Goal: Information Seeking & Learning: Learn about a topic

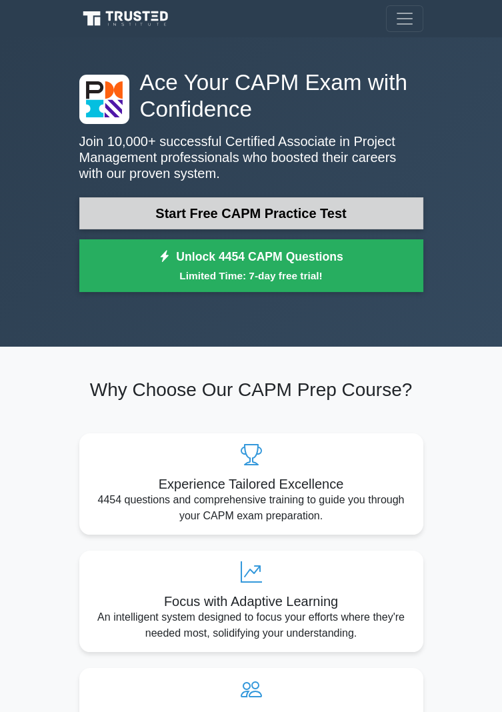
click at [130, 219] on link "Start Free CAPM Practice Test" at bounding box center [251, 213] width 344 height 32
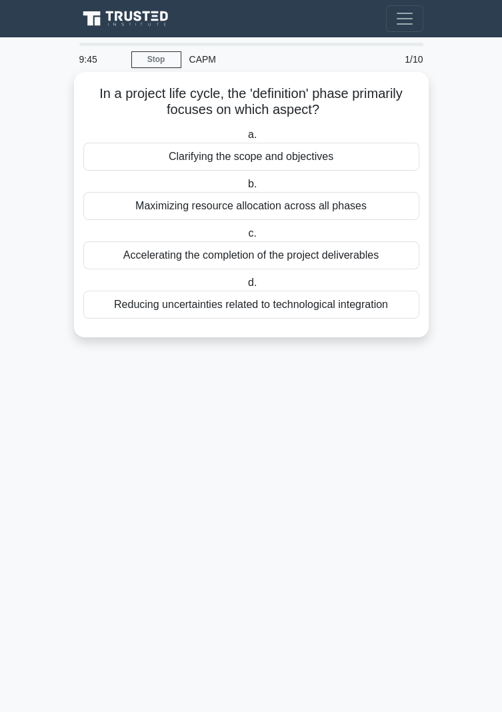
click at [366, 161] on div "Clarifying the scope and objectives" at bounding box center [251, 157] width 336 height 28
click at [245, 139] on input "a. Clarifying the scope and objectives" at bounding box center [245, 135] width 0 height 9
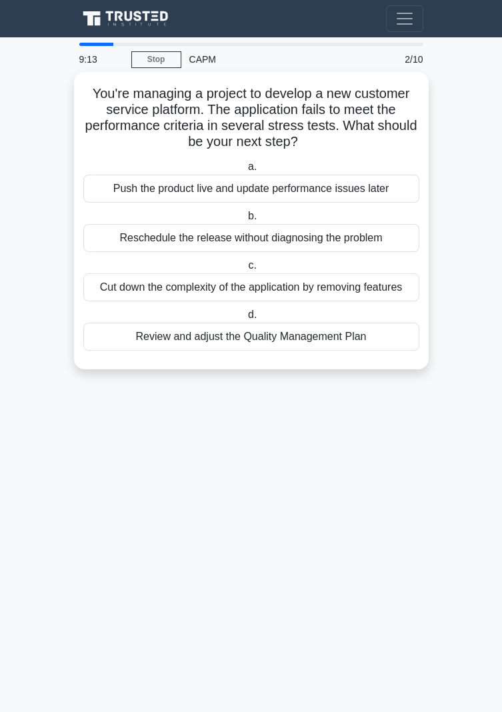
click at [354, 338] on div "Review and adjust the Quality Management Plan" at bounding box center [251, 336] width 336 height 28
click at [245, 319] on input "d. Review and adjust the Quality Management Plan" at bounding box center [245, 314] width 0 height 9
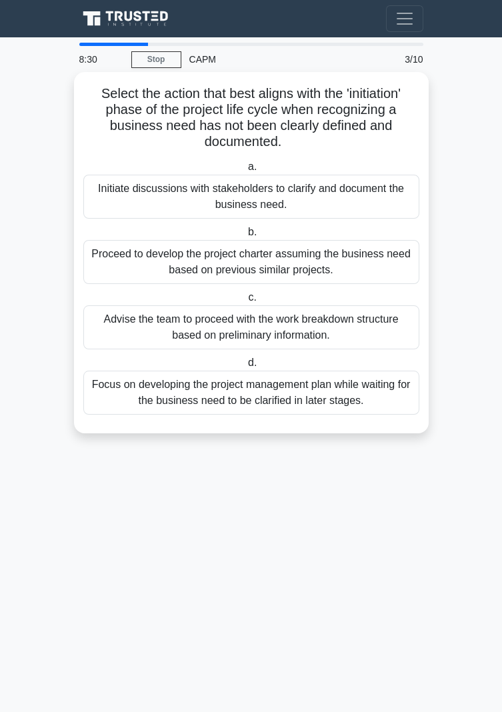
click at [356, 398] on div "Focus on developing the project management plan while waiting for the business …" at bounding box center [251, 392] width 336 height 44
click at [245, 367] on input "d. Focus on developing the project management plan while waiting for the busine…" at bounding box center [245, 362] width 0 height 9
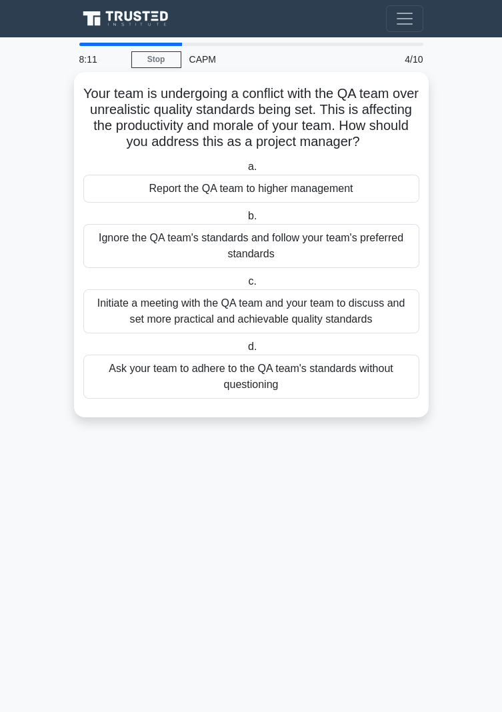
click at [363, 312] on div "Initiate a meeting with the QA team and your team to discuss and set more pract…" at bounding box center [251, 311] width 336 height 44
click at [245, 286] on input "c. Initiate a meeting with the QA team and your team to discuss and set more pr…" at bounding box center [245, 281] width 0 height 9
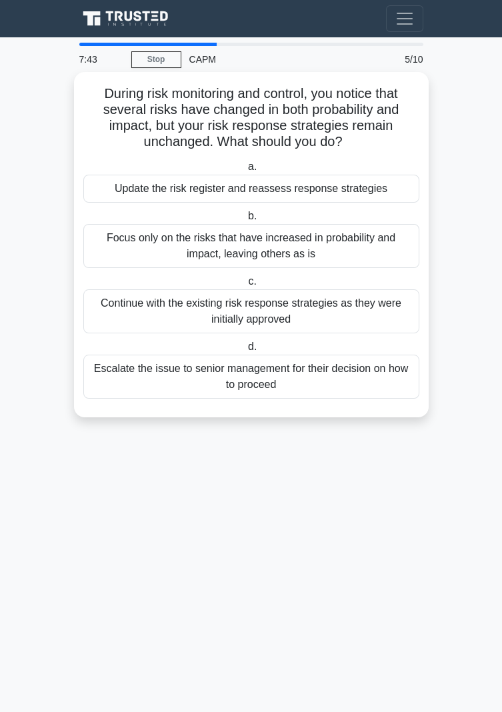
click at [370, 187] on div "Update the risk register and reassess response strategies" at bounding box center [251, 189] width 336 height 28
click at [245, 171] on input "a. Update the risk register and reassess response strategies" at bounding box center [245, 167] width 0 height 9
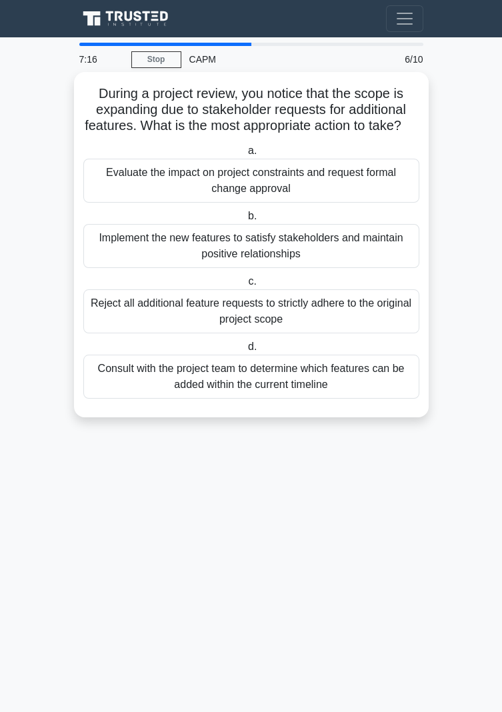
click at [346, 195] on div "Evaluate the impact on project constraints and request formal change approval" at bounding box center [251, 181] width 336 height 44
click at [245, 155] on input "a. Evaluate the impact on project constraints and request formal change approval" at bounding box center [245, 151] width 0 height 9
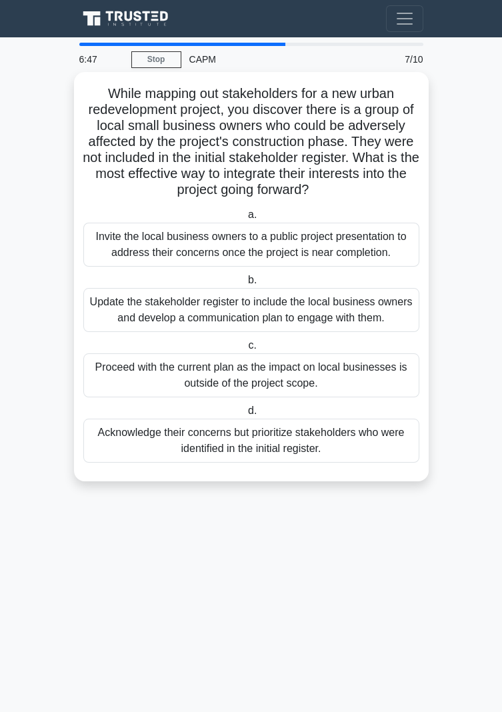
click at [355, 308] on div "Update the stakeholder register to include the local business owners and develo…" at bounding box center [251, 310] width 336 height 44
click at [245, 284] on input "b. Update the stakeholder register to include the local business owners and dev…" at bounding box center [245, 280] width 0 height 9
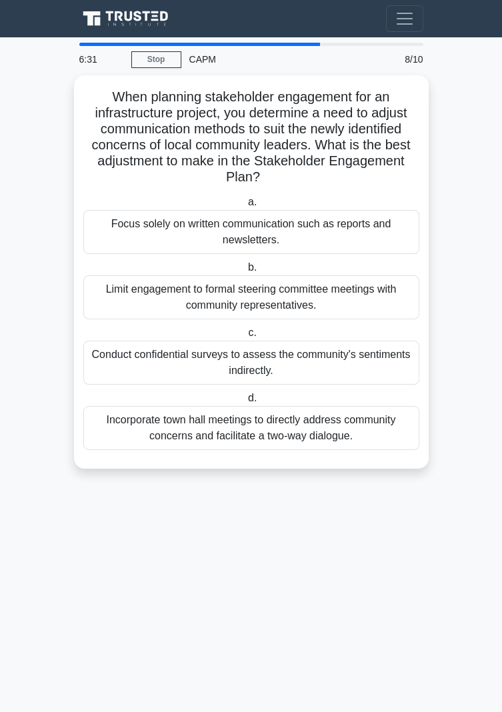
click at [382, 431] on div "Incorporate town hall meetings to directly address community concerns and facil…" at bounding box center [251, 428] width 336 height 44
click at [245, 402] on input "d. Incorporate town hall meetings to directly address community concerns and fa…" at bounding box center [245, 398] width 0 height 9
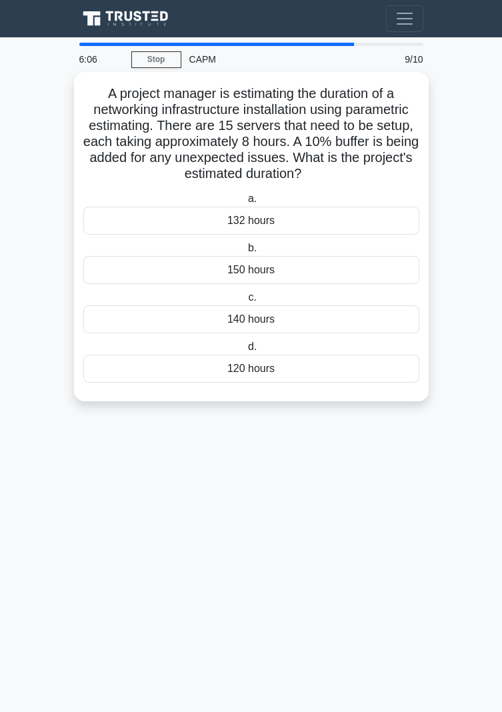
click at [301, 318] on div "140 hours" at bounding box center [251, 319] width 336 height 28
click at [245, 302] on input "c. 140 hours" at bounding box center [245, 297] width 0 height 9
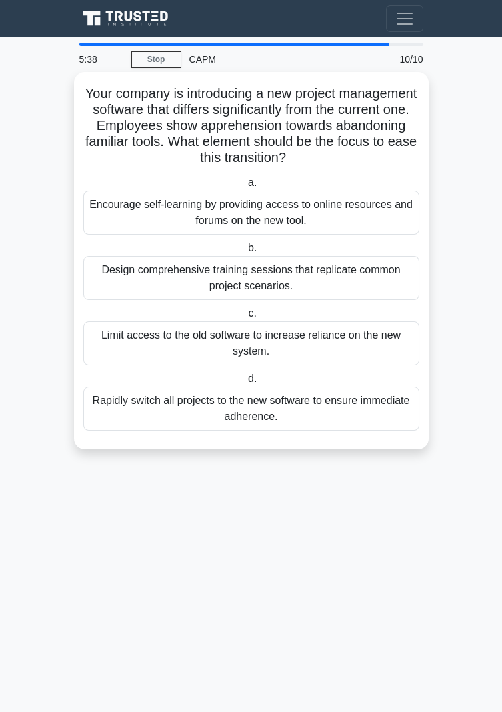
click at [332, 213] on div "Encourage self-learning by providing access to online resources and forums on t…" at bounding box center [251, 213] width 336 height 44
click at [245, 187] on input "a. Encourage self-learning by providing access to online resources and forums o…" at bounding box center [245, 183] width 0 height 9
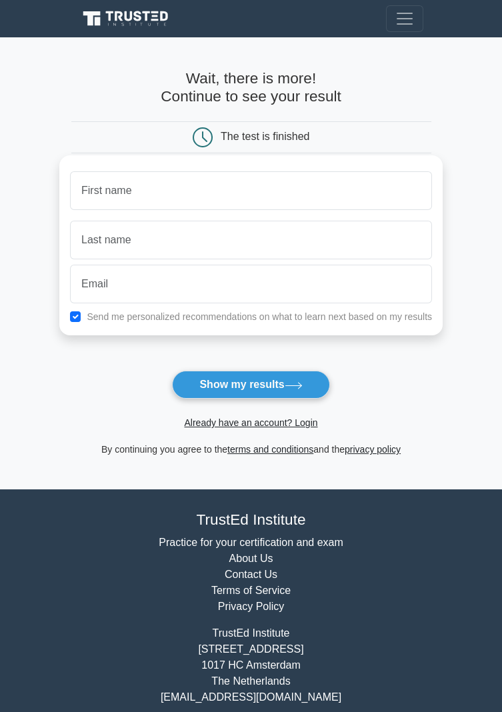
click at [350, 199] on input "text" at bounding box center [251, 190] width 362 height 39
click at [307, 189] on input "text" at bounding box center [251, 190] width 362 height 39
click at [212, 185] on input "text" at bounding box center [251, 190] width 362 height 39
type input "[PERSON_NAME]"
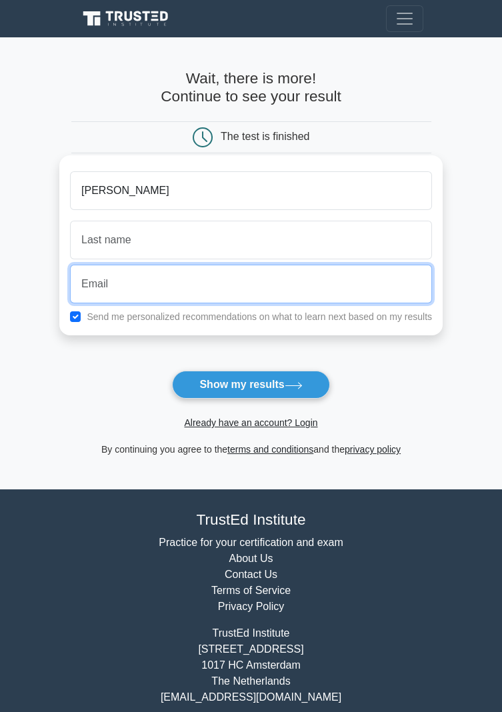
click at [280, 276] on input "email" at bounding box center [251, 284] width 362 height 39
type input "[PERSON_NAME][EMAIL_ADDRESS][PERSON_NAME][DOMAIN_NAME]"
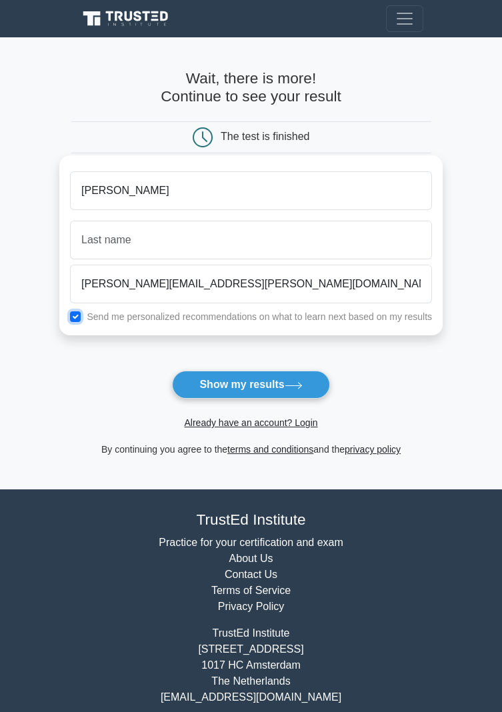
click at [78, 315] on input "checkbox" at bounding box center [75, 316] width 11 height 11
checkbox input "false"
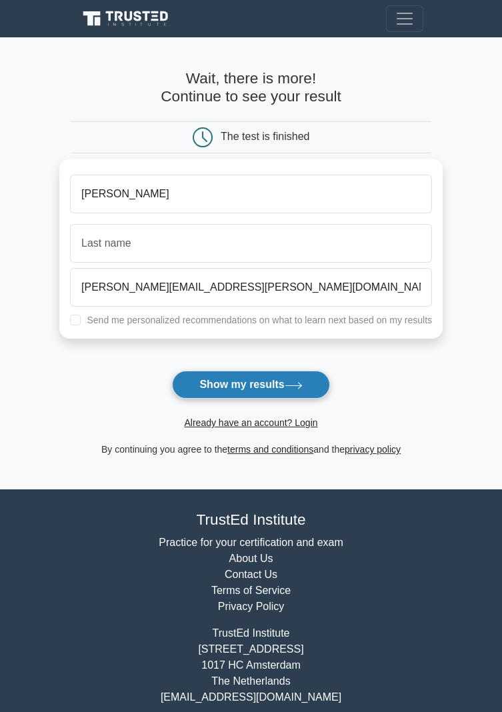
click at [277, 386] on button "Show my results" at bounding box center [250, 384] width 157 height 28
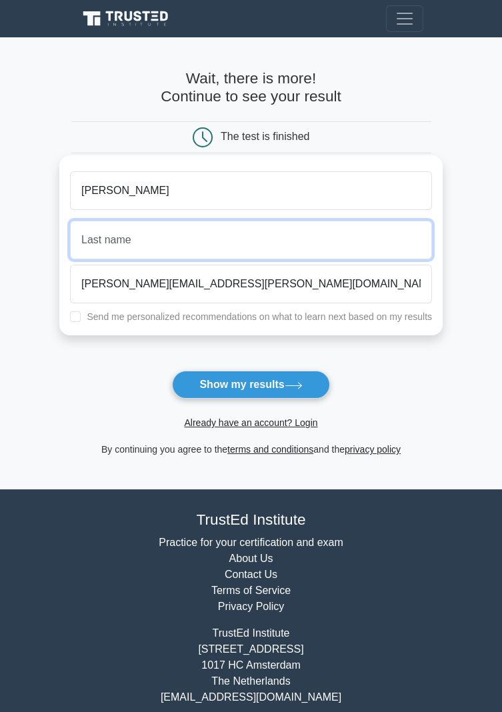
click at [305, 224] on input "text" at bounding box center [251, 240] width 362 height 39
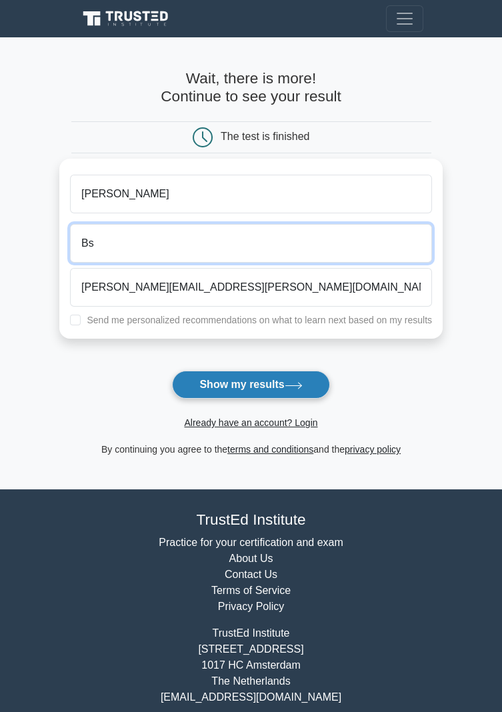
type input "Bs"
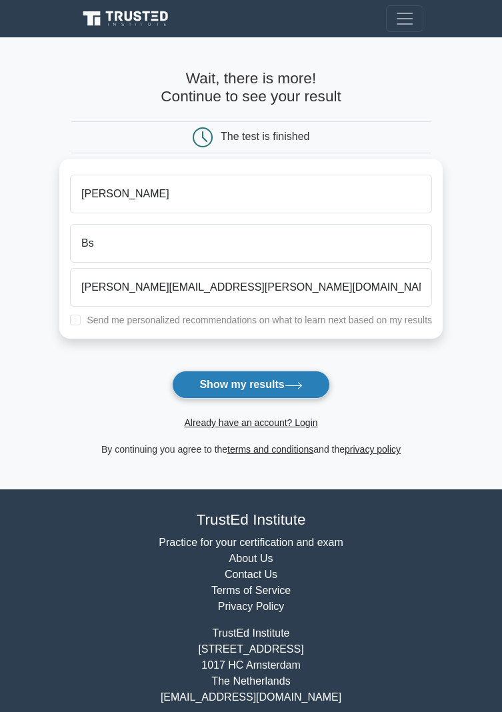
click at [296, 384] on icon at bounding box center [293, 385] width 18 height 7
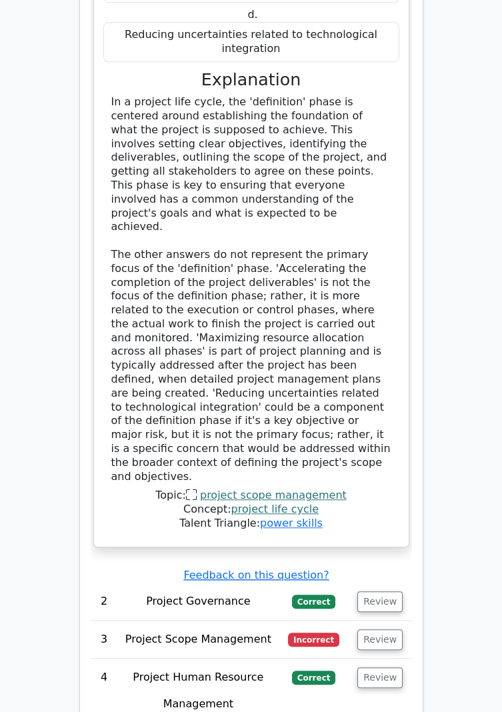
scroll to position [1937, 0]
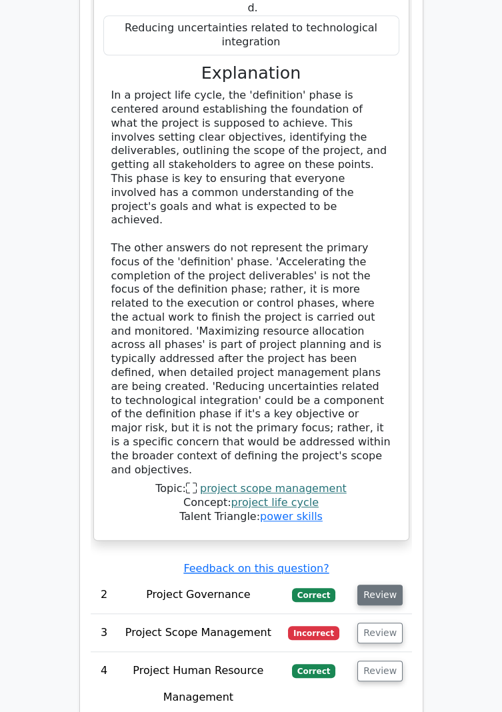
click at [384, 584] on button "Review" at bounding box center [379, 594] width 45 height 21
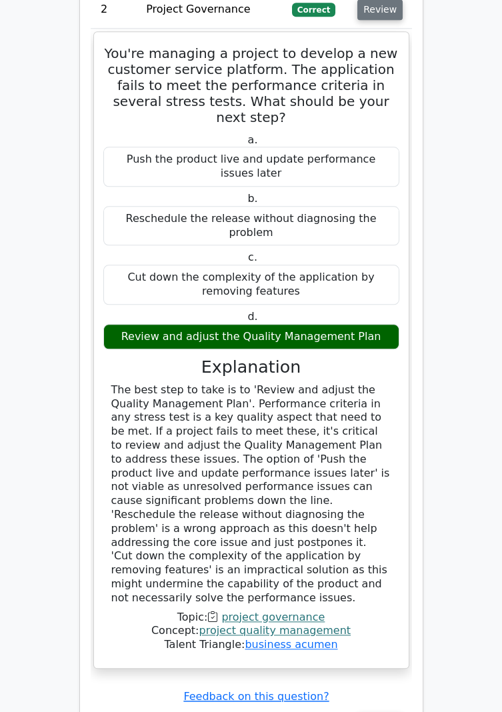
scroll to position [2532, 0]
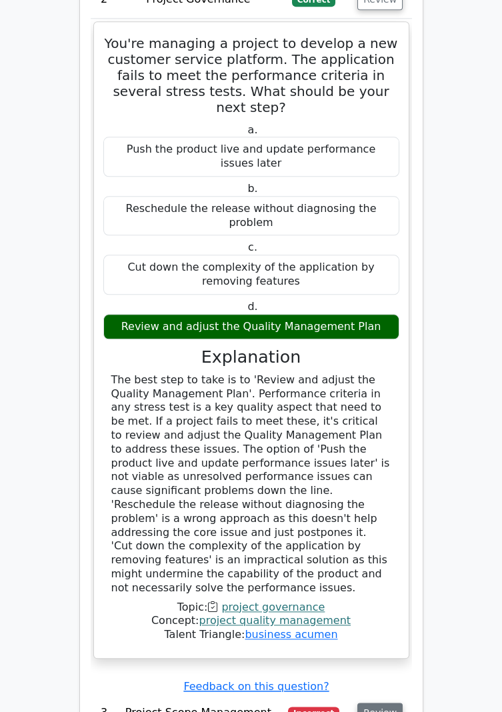
click at [380, 702] on button "Review" at bounding box center [379, 712] width 45 height 21
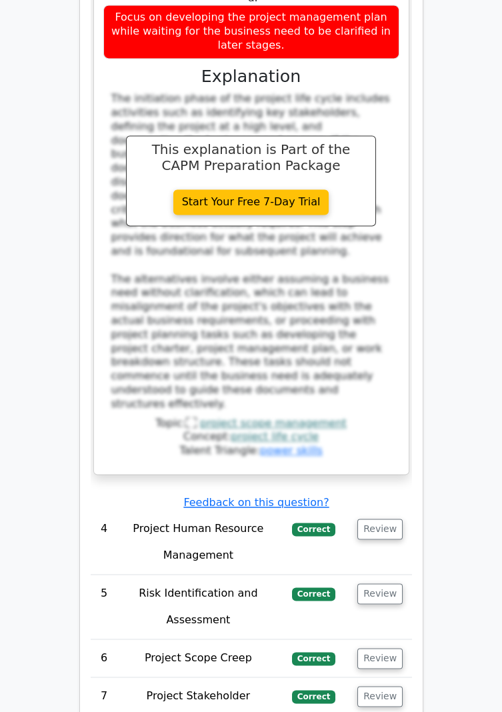
scroll to position [3553, 0]
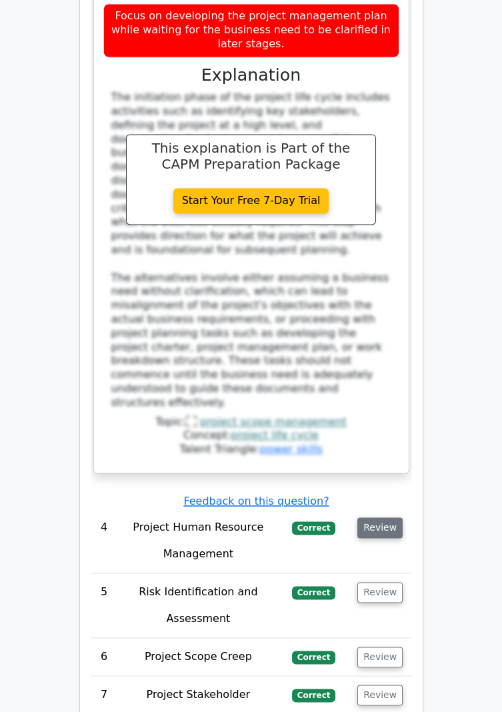
click at [382, 517] on button "Review" at bounding box center [379, 527] width 45 height 21
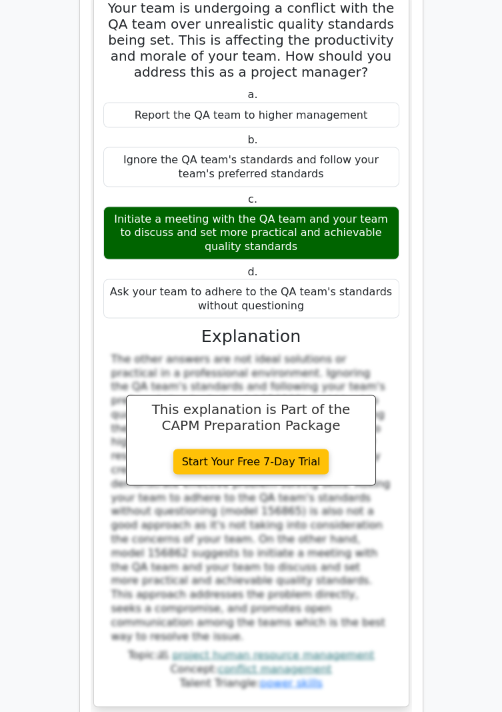
scroll to position [4143, 0]
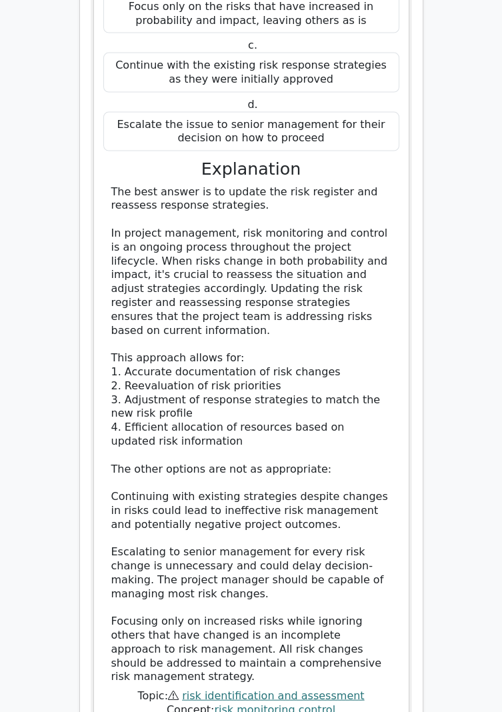
scroll to position [5131, 0]
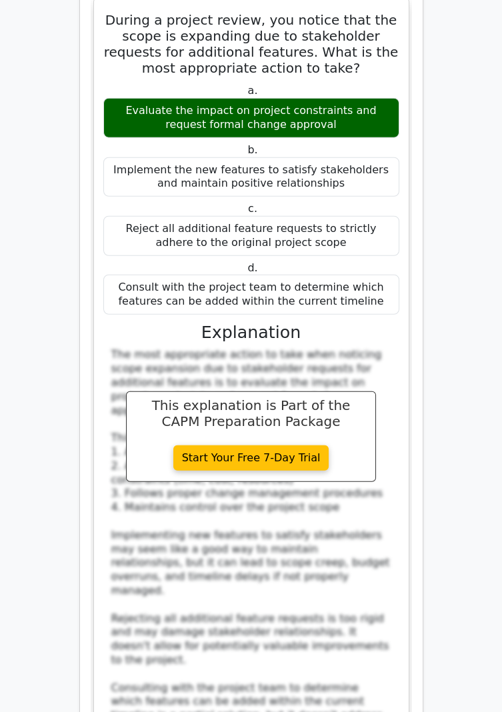
scroll to position [5990, 0]
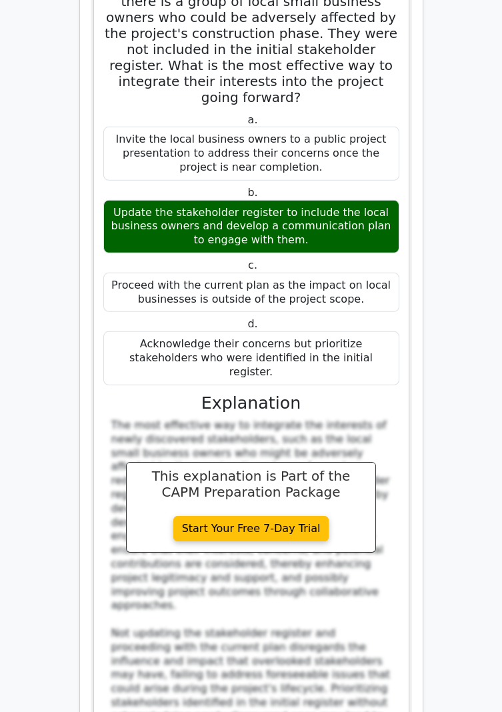
scroll to position [6997, 0]
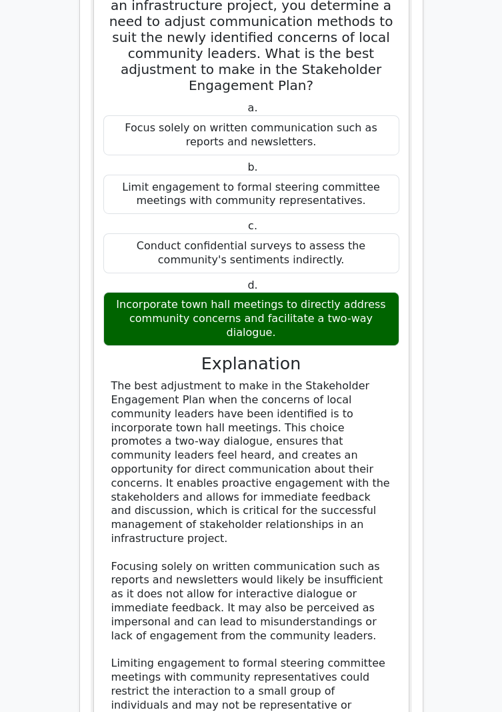
scroll to position [8002, 0]
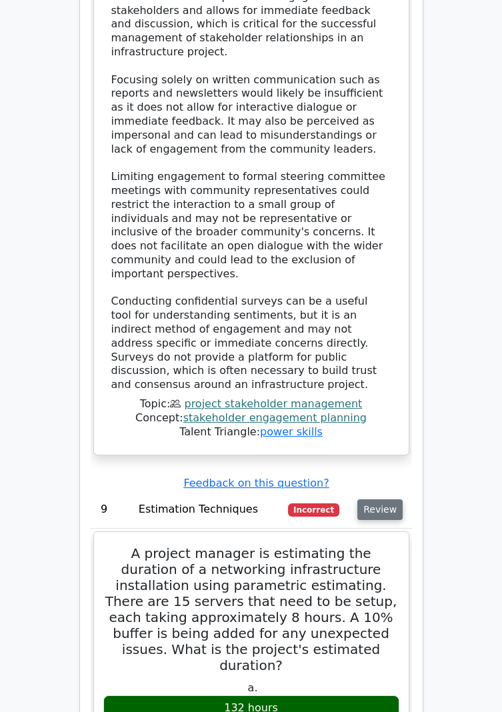
scroll to position [8487, 0]
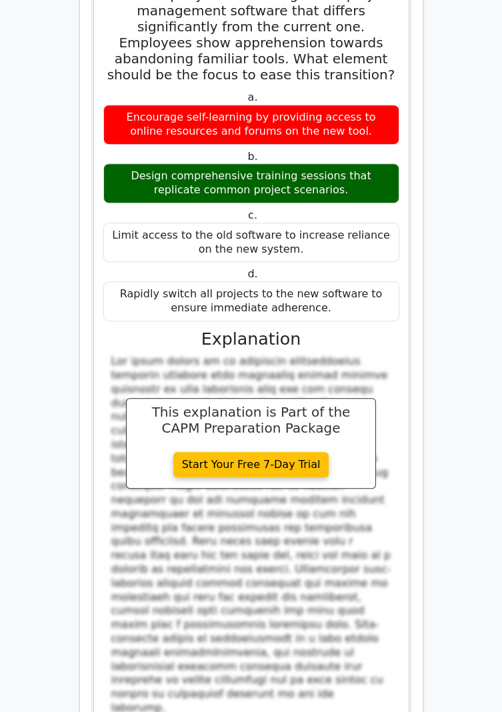
scroll to position [9776, 0]
